Goal: Task Accomplishment & Management: Complete application form

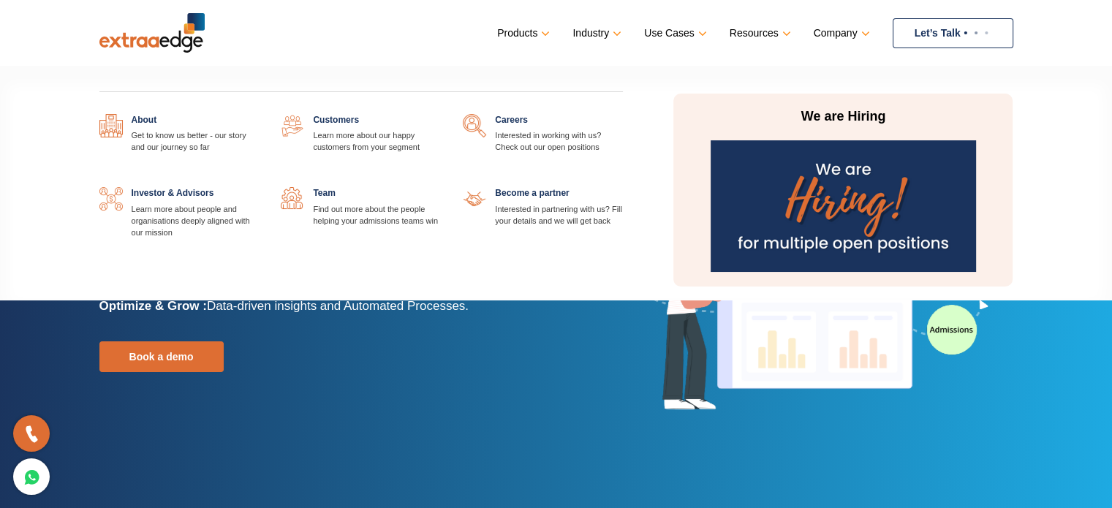
click at [623, 114] on link at bounding box center [623, 114] width 0 height 0
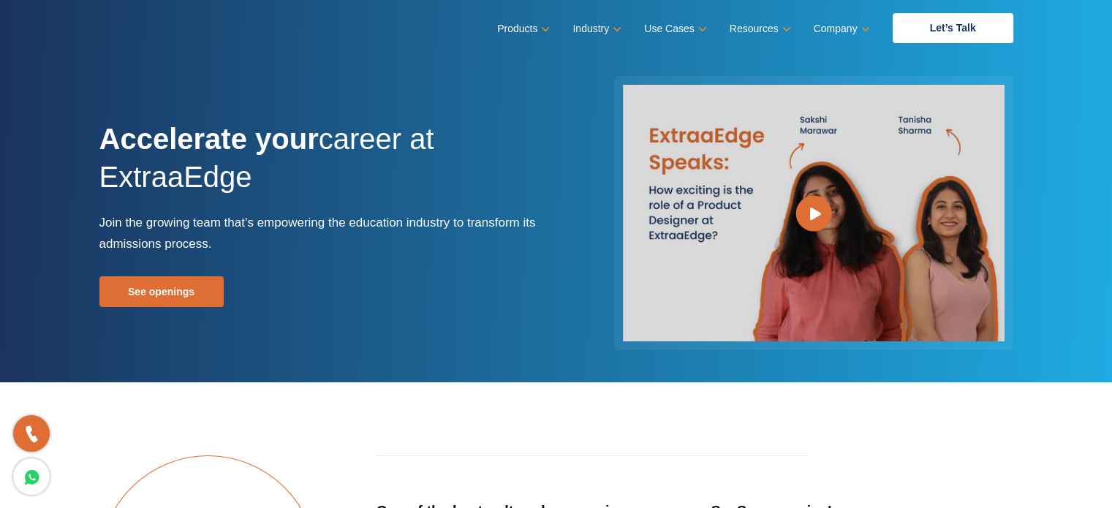
scroll to position [15, 0]
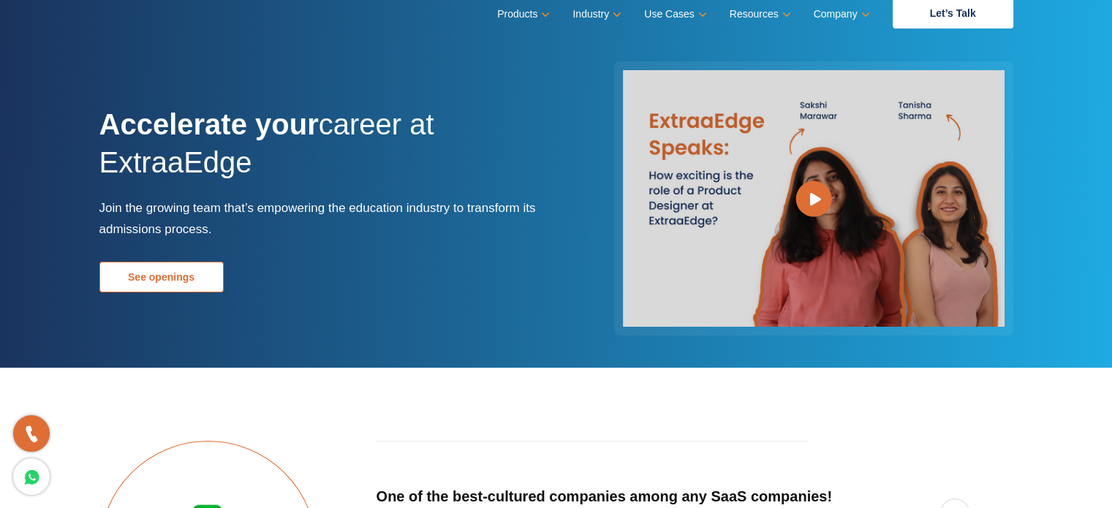
click at [208, 275] on link "See openings" at bounding box center [161, 277] width 124 height 31
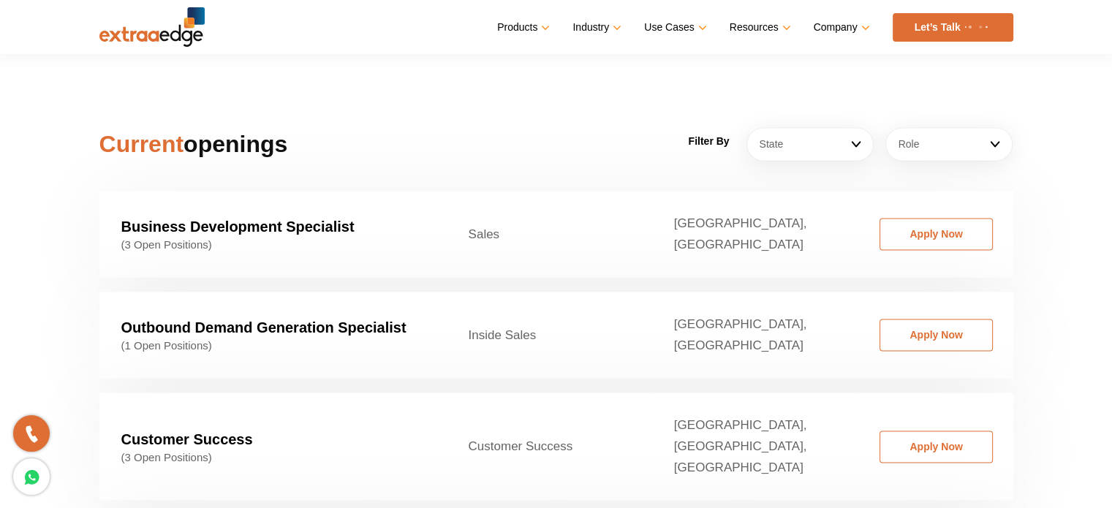
scroll to position [2212, 0]
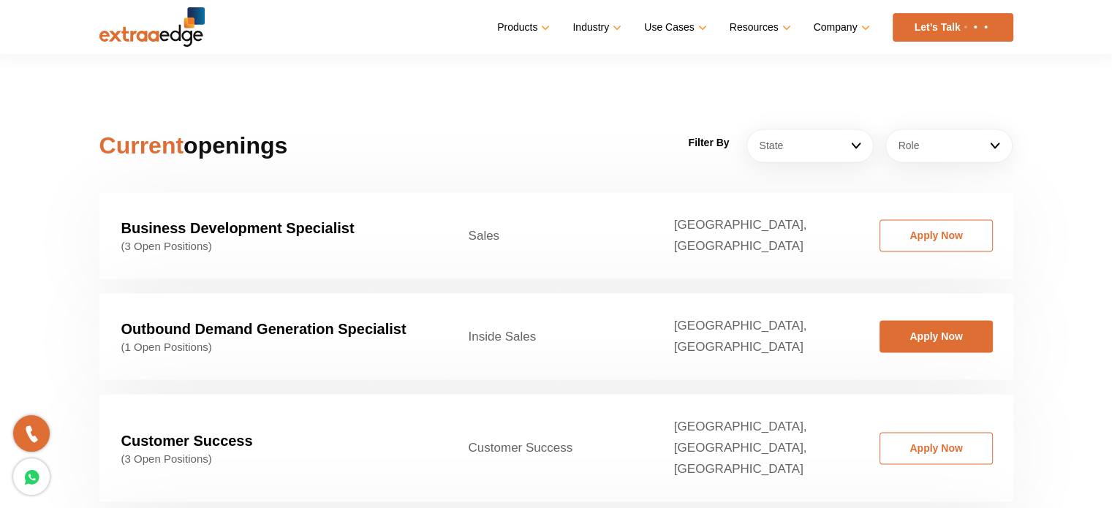
click at [936, 320] on link "Apply Now" at bounding box center [936, 336] width 113 height 32
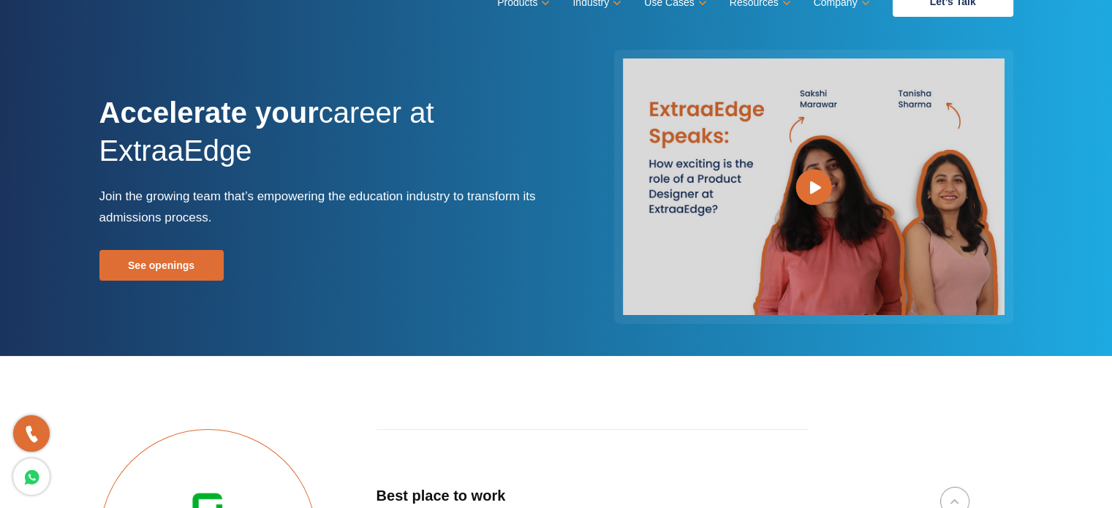
scroll to position [15, 0]
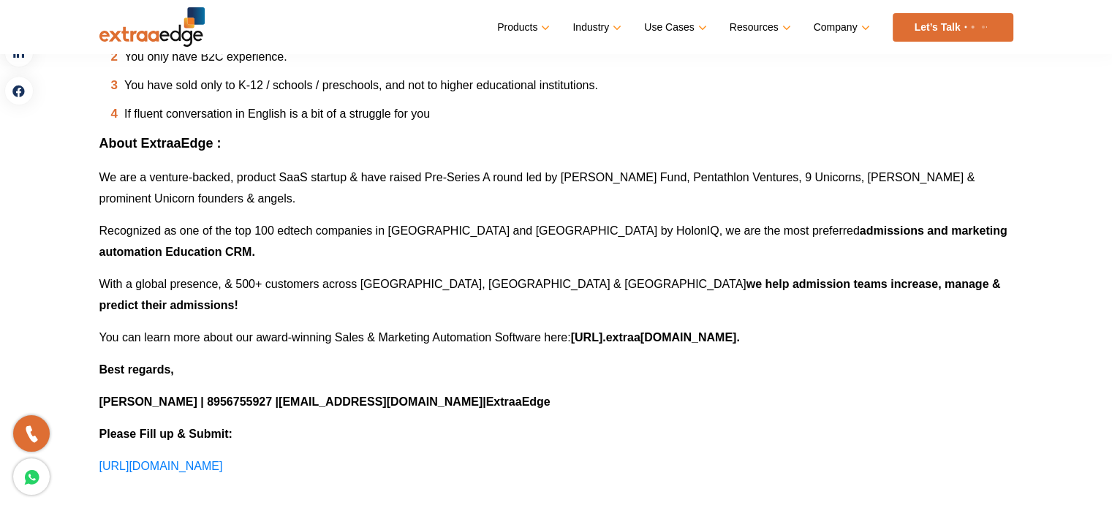
scroll to position [781, 0]
click at [223, 459] on span "https://docs.google.com/forms/d/e/1FAIpQLScVopaZcmUKKb2ewze31x5wrC6BiOHhrv_CXx5…" at bounding box center [161, 465] width 124 height 12
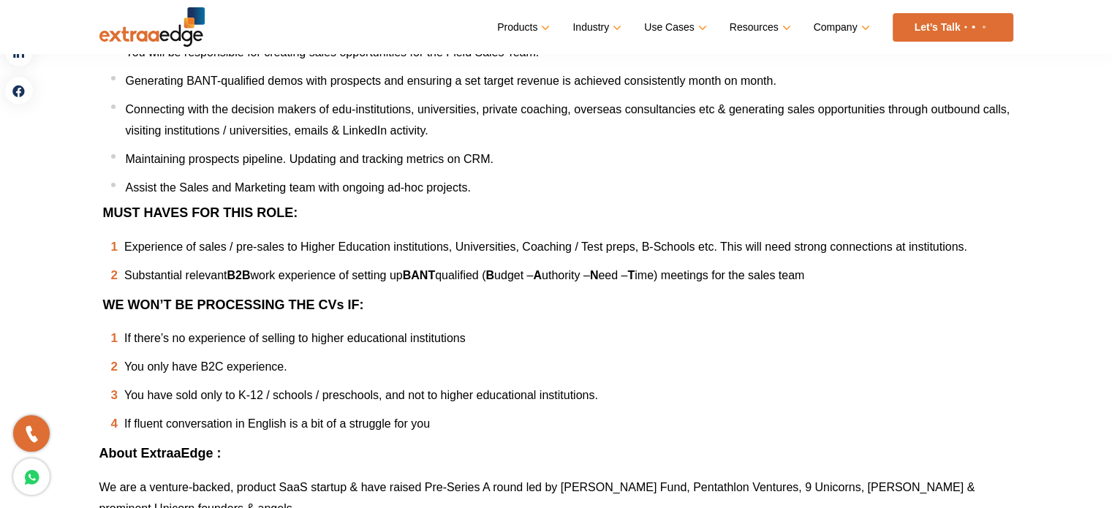
scroll to position [469, 0]
